Goal: Task Accomplishment & Management: Use online tool/utility

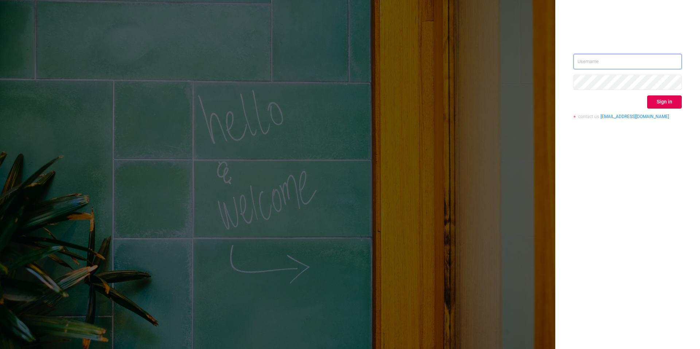
click at [595, 64] on input "text" at bounding box center [628, 61] width 108 height 15
paste input "[EMAIL_ADDRESS][DOMAIN_NAME]"
type input "[EMAIL_ADDRESS][DOMAIN_NAME]"
click at [666, 101] on button "Sign in" at bounding box center [664, 102] width 35 height 13
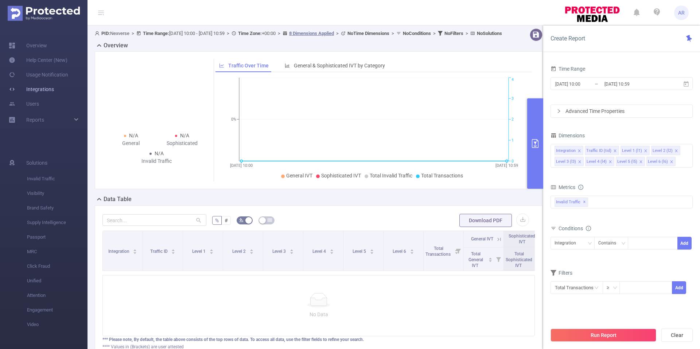
click at [50, 84] on link "Integrations" at bounding box center [31, 89] width 45 height 15
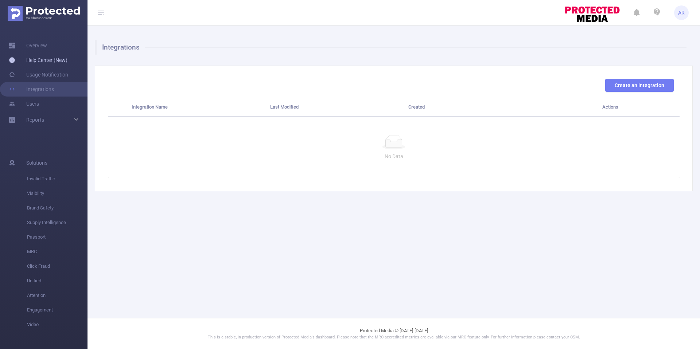
click at [49, 62] on link "Help Center (New)" at bounding box center [38, 60] width 59 height 15
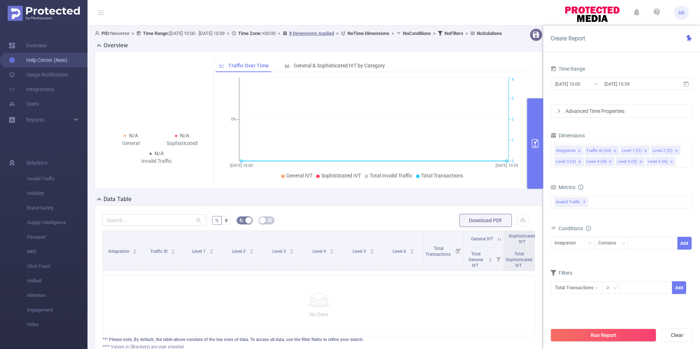
click at [44, 61] on link "Help Center (New)" at bounding box center [38, 60] width 59 height 15
click at [39, 92] on link "Integrations" at bounding box center [31, 89] width 45 height 15
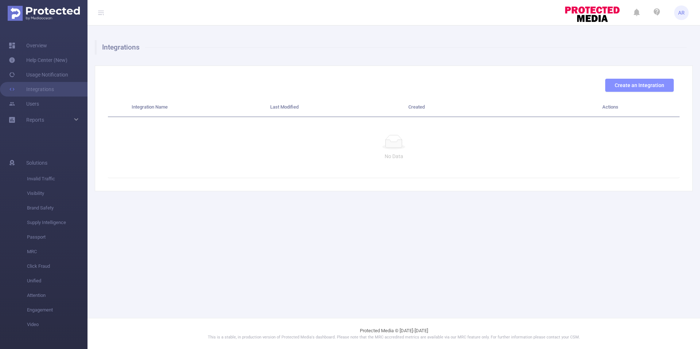
click at [619, 86] on button "Create an Integration" at bounding box center [639, 85] width 69 height 13
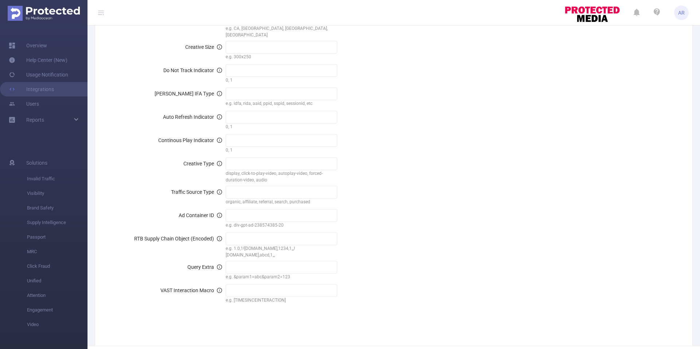
scroll to position [715, 0]
